Goal: Task Accomplishment & Management: Complete application form

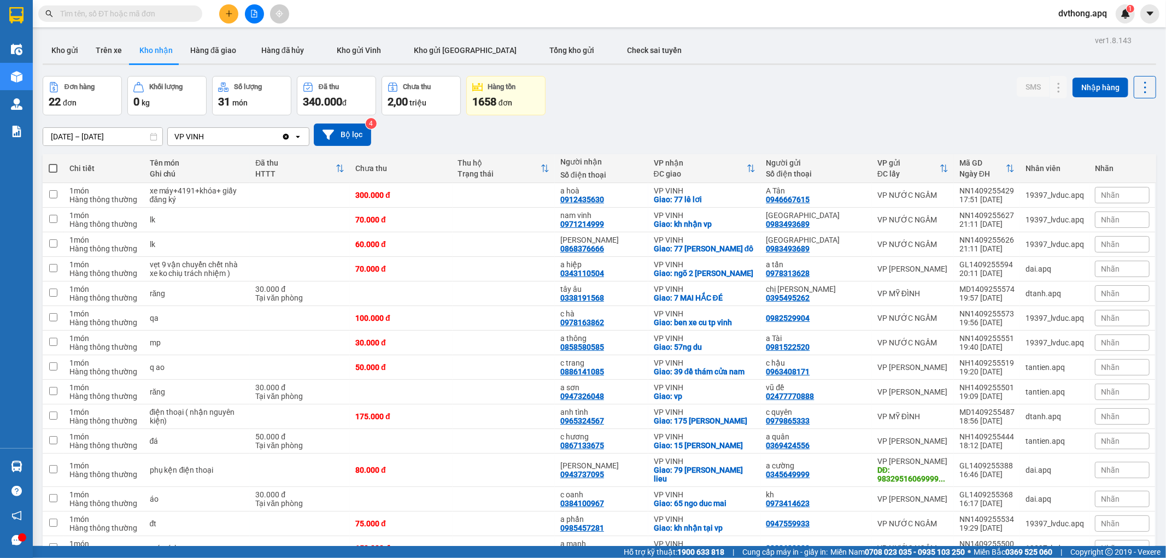
click at [159, 18] on input "text" at bounding box center [124, 14] width 129 height 12
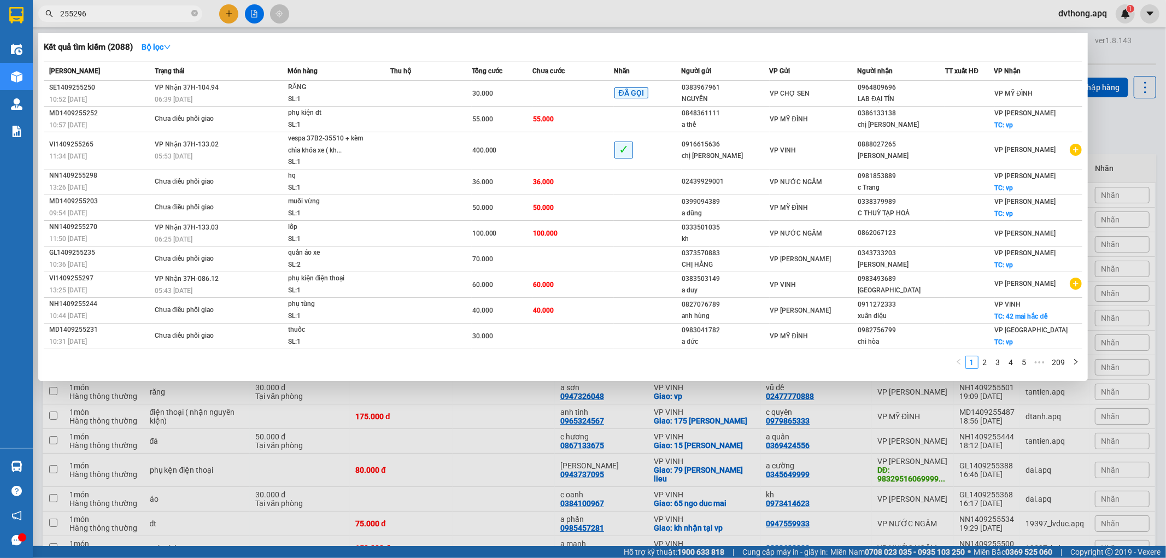
click at [143, 16] on input "255296" at bounding box center [124, 14] width 129 height 12
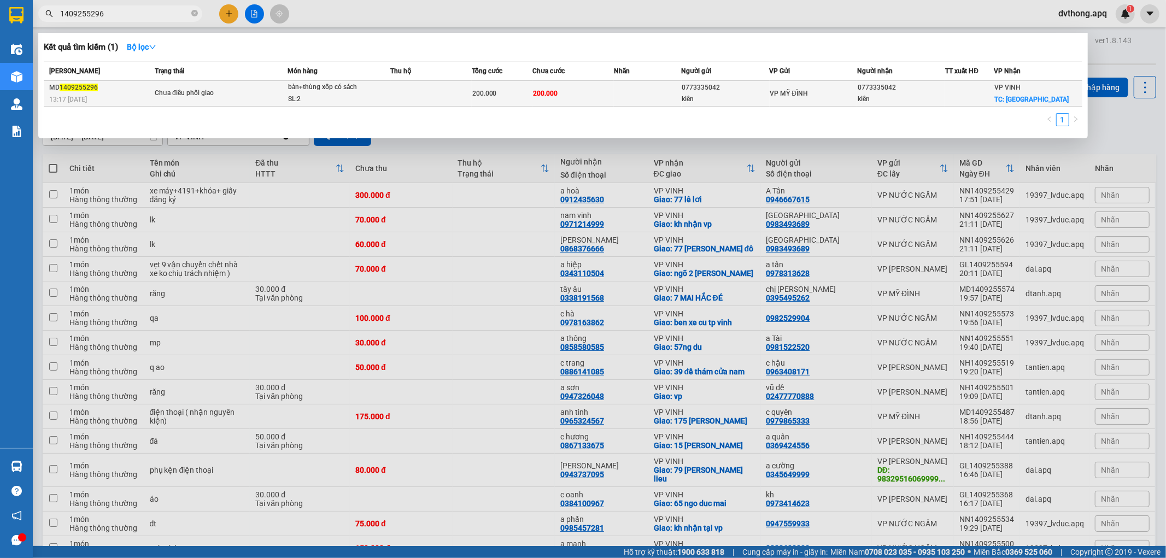
type input "1409255296"
click at [372, 95] on span "bàn+thùng xốp có sách SL: 2" at bounding box center [339, 93] width 102 height 24
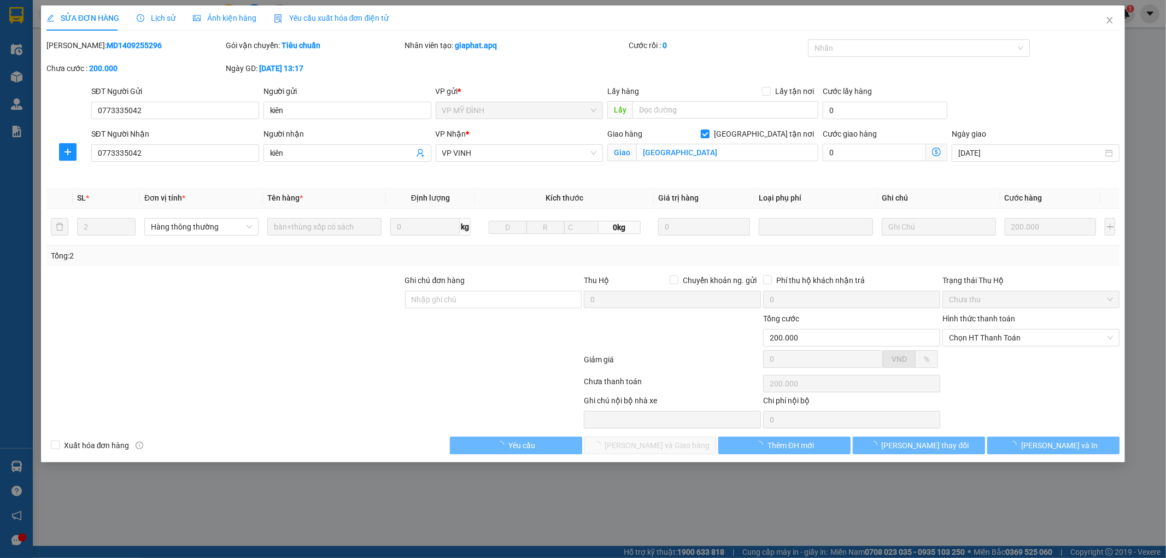
type input "0773335042"
type input "kiên"
type input "0773335042"
type input "kiên"
checkbox input "true"
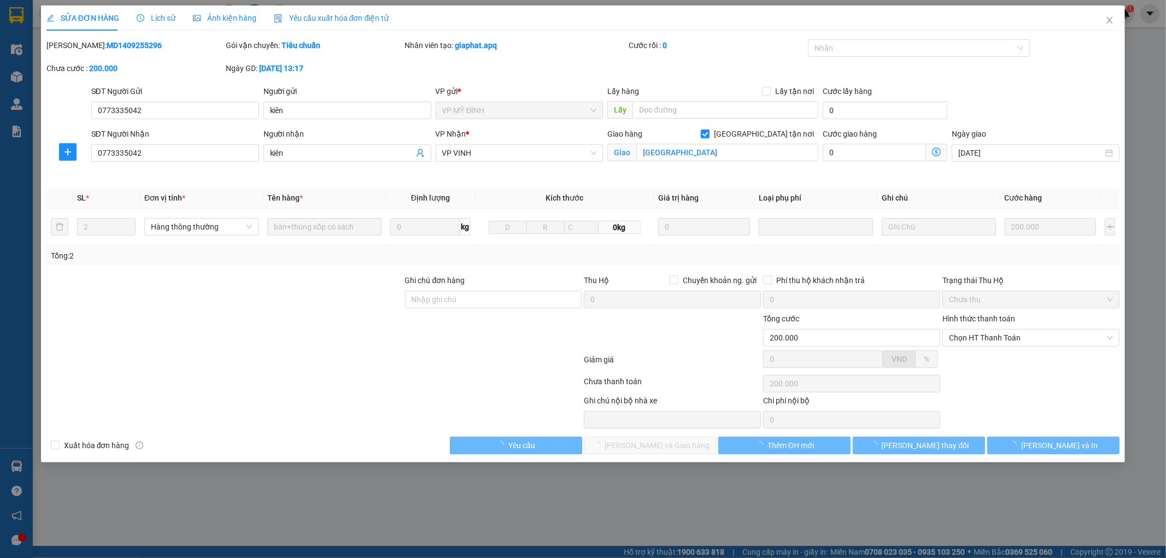
type input "[GEOGRAPHIC_DATA]"
type input "200.000"
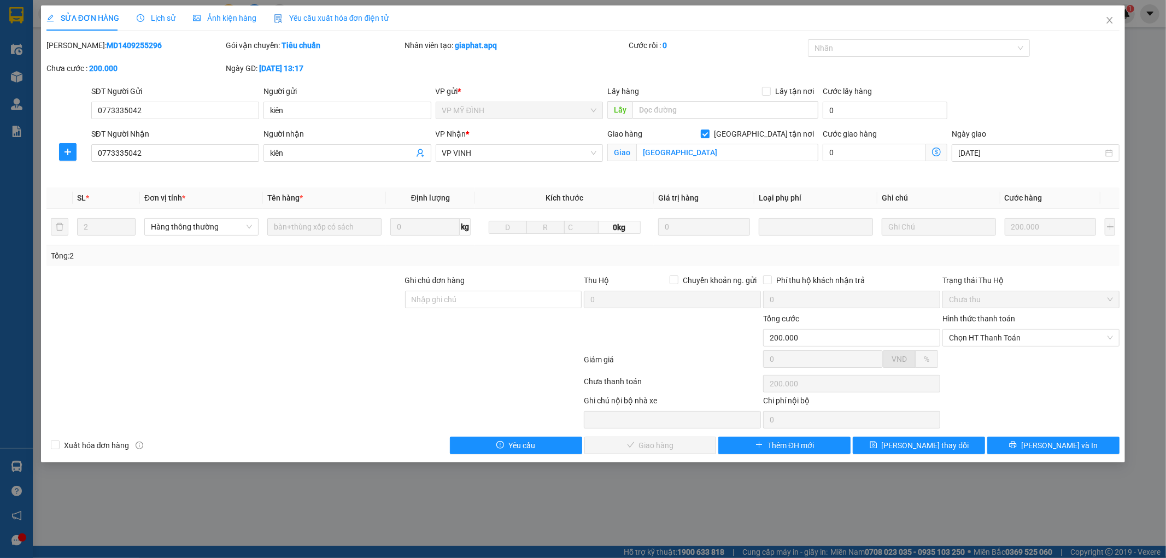
click at [156, 17] on span "Lịch sử" at bounding box center [156, 18] width 39 height 9
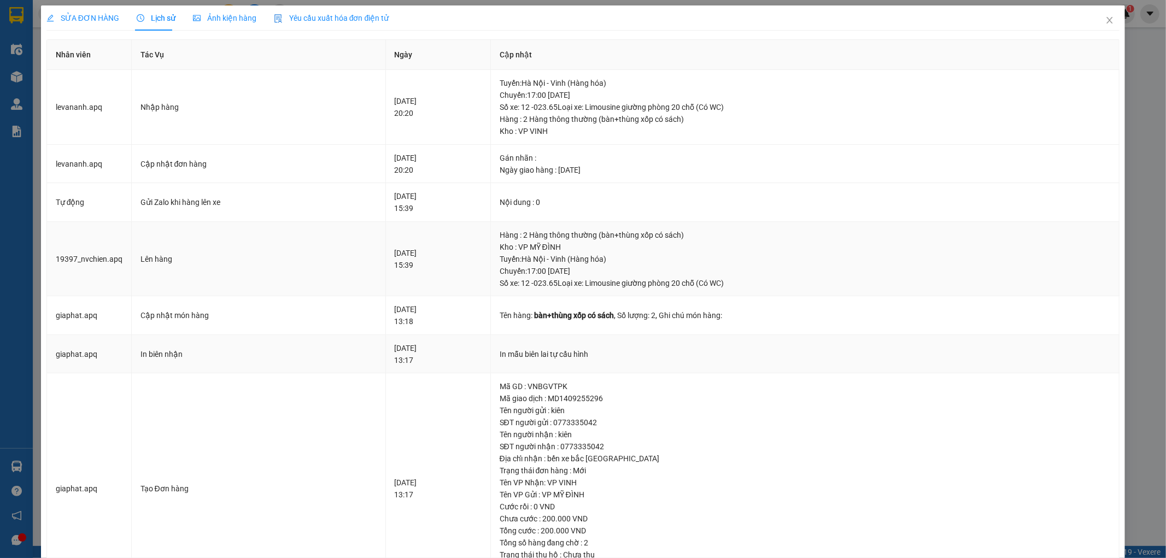
scroll to position [67, 0]
